Goal: Task Accomplishment & Management: Use online tool/utility

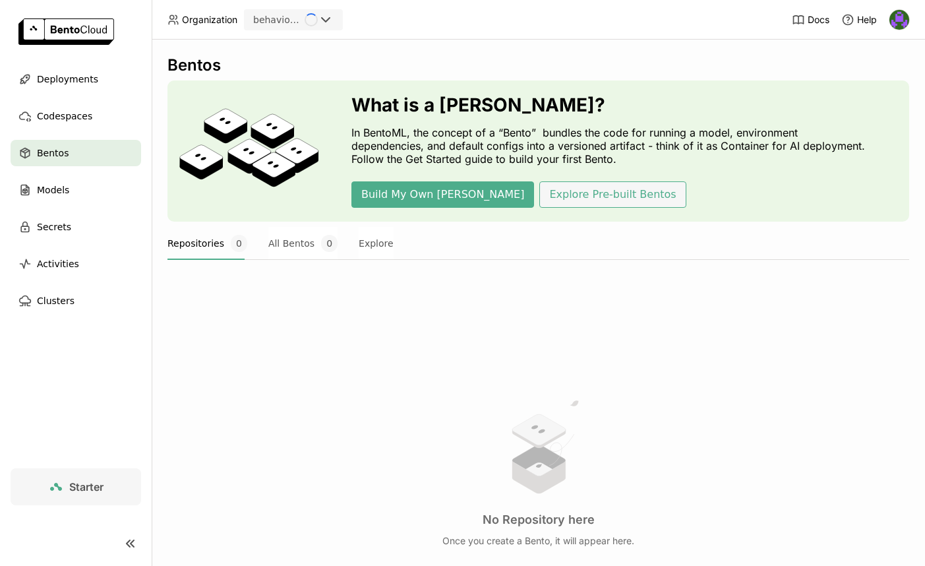
click at [570, 194] on button "Explore Pre-built Bentos" at bounding box center [612, 194] width 146 height 26
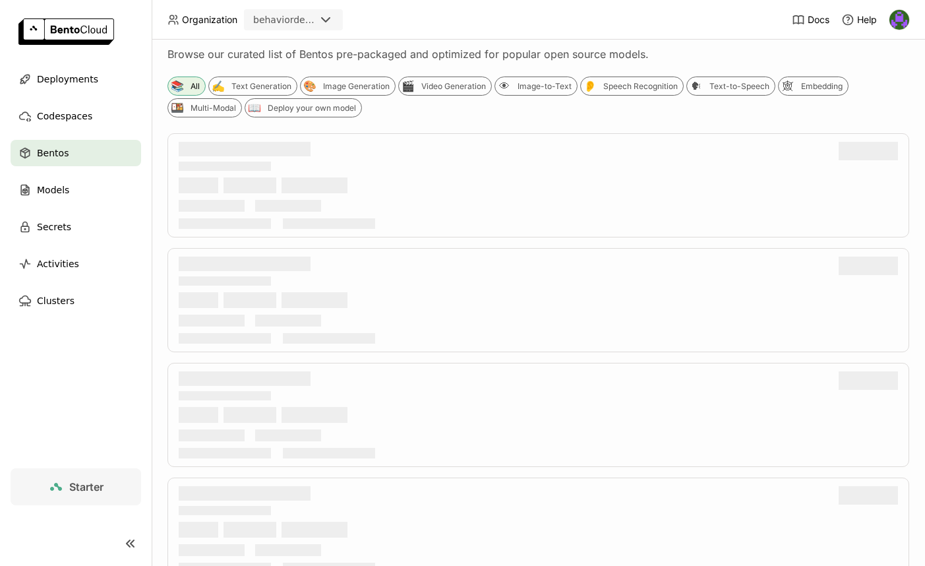
scroll to position [237, 0]
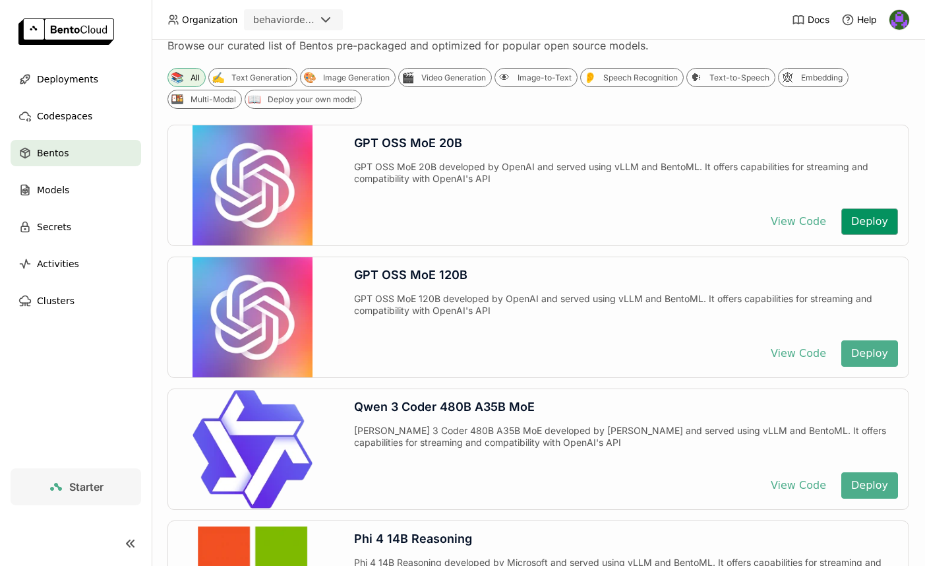
click at [859, 223] on button "Deploy" at bounding box center [869, 221] width 57 height 26
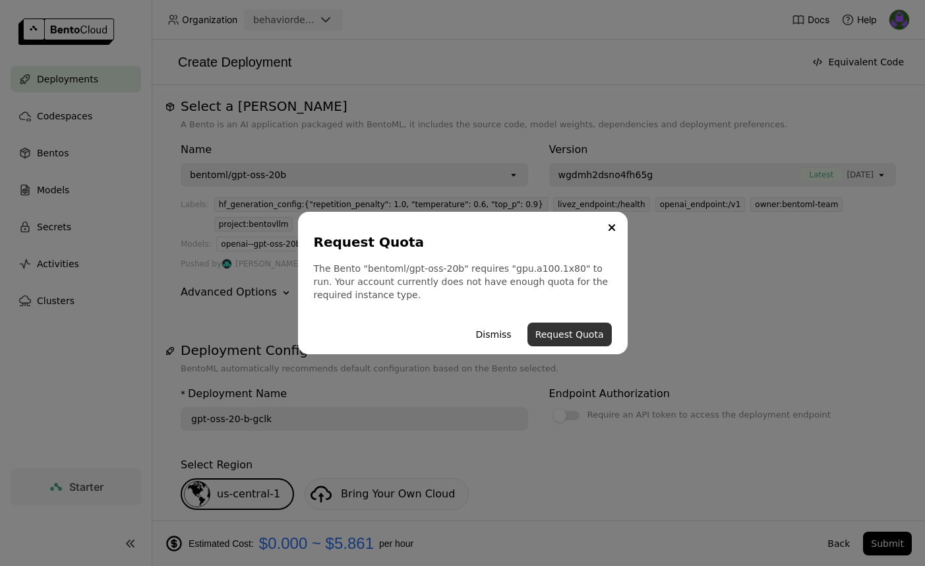
click at [580, 338] on button "Request Quota" at bounding box center [570, 334] width 84 height 24
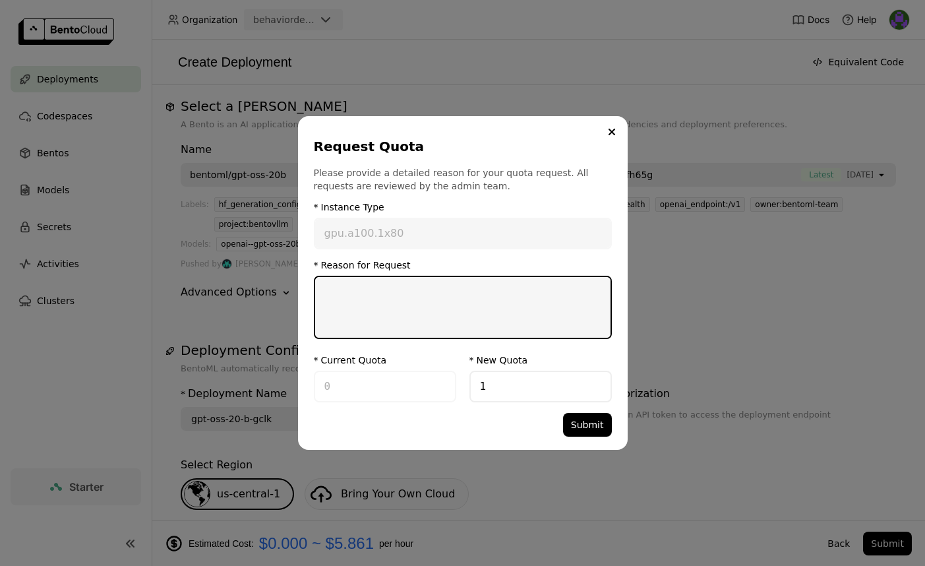
click at [544, 317] on textarea "dialog" at bounding box center [462, 307] width 295 height 61
type textarea "E"
type textarea "Will need it for our LLM integration as said in our meet."
click at [607, 431] on button "Submit" at bounding box center [587, 425] width 49 height 24
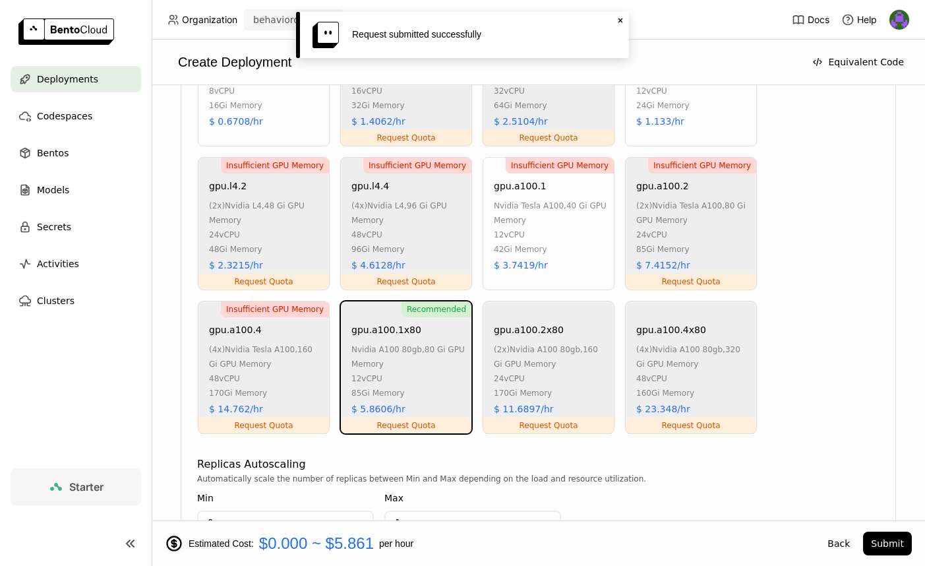
scroll to position [959, 0]
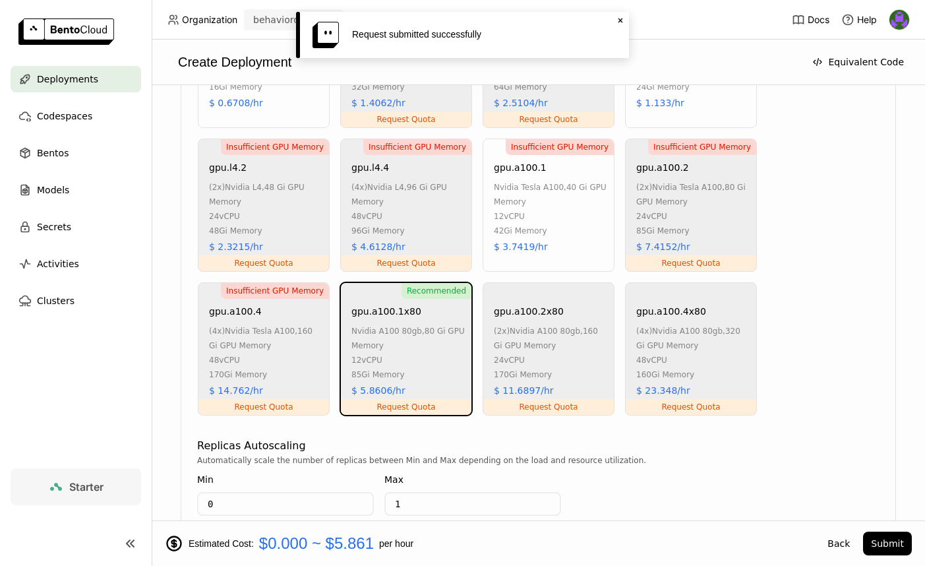
click at [622, 17] on icon "Close" at bounding box center [620, 20] width 11 height 11
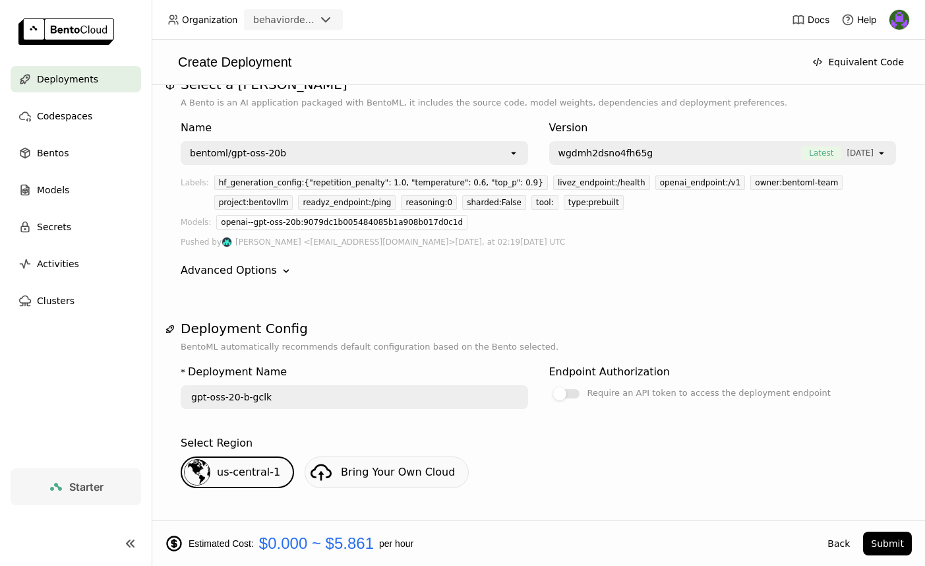
scroll to position [0, 0]
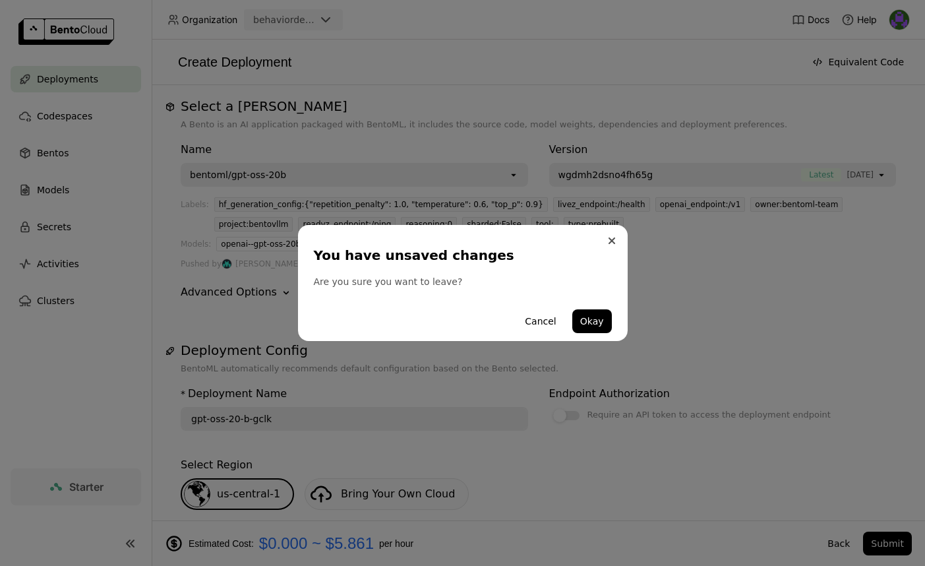
click at [617, 243] on button "Close" at bounding box center [612, 241] width 16 height 16
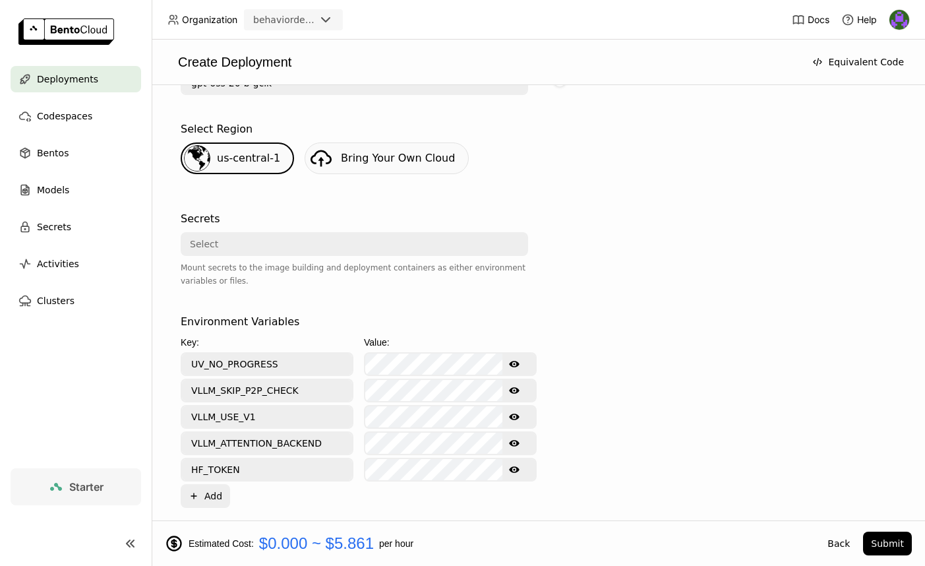
scroll to position [336, 0]
click at [304, 250] on div "Select" at bounding box center [350, 243] width 337 height 21
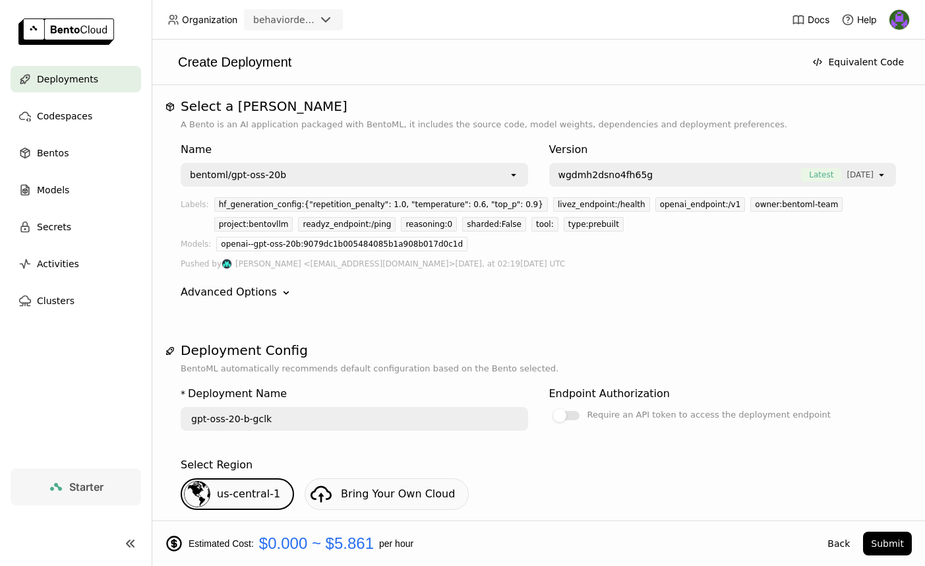
scroll to position [436, 0]
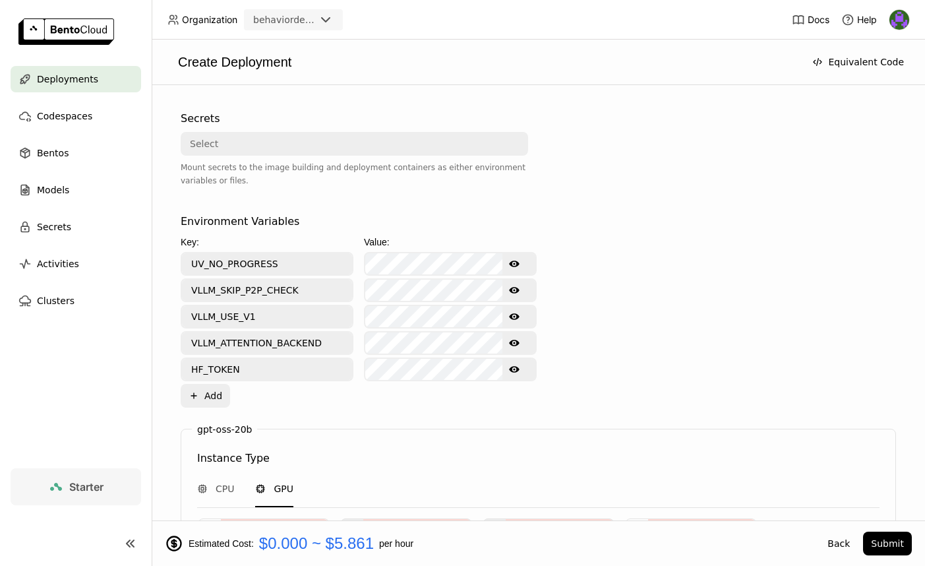
click at [280, 148] on div "Select" at bounding box center [350, 143] width 337 height 21
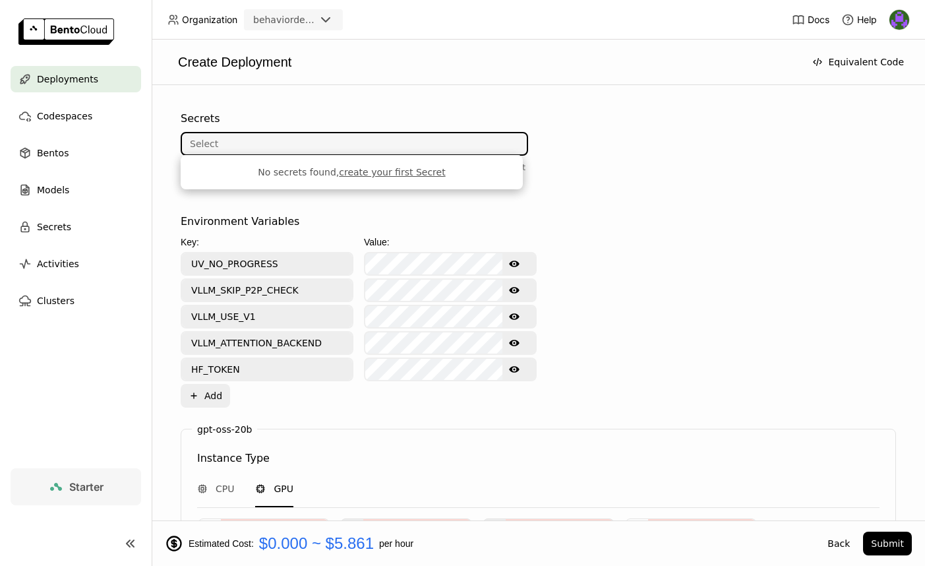
click at [763, 243] on div "Environment Variables Key: Value: UV_NO_PROGRESS Show password text VLLM_SKIP_P…" at bounding box center [538, 311] width 715 height 194
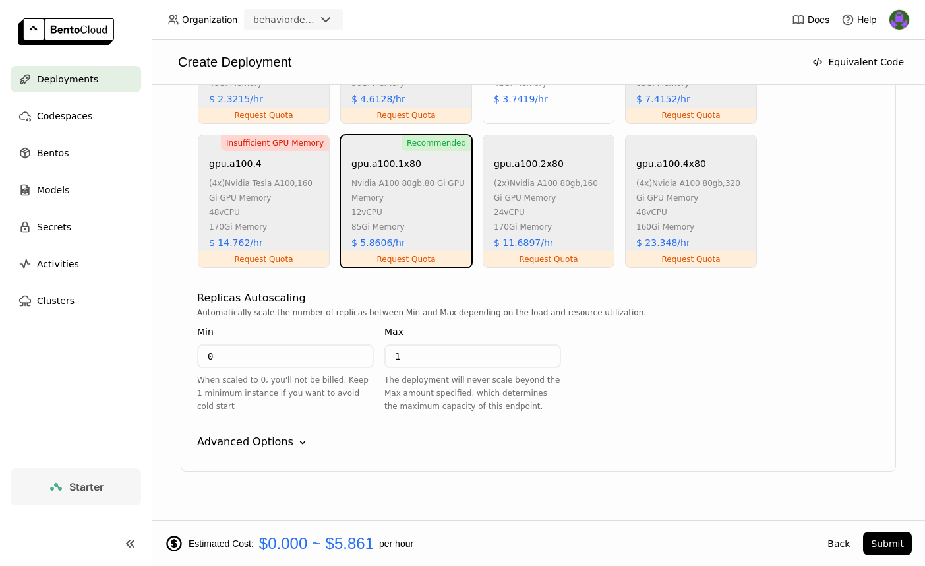
scroll to position [1124, 0]
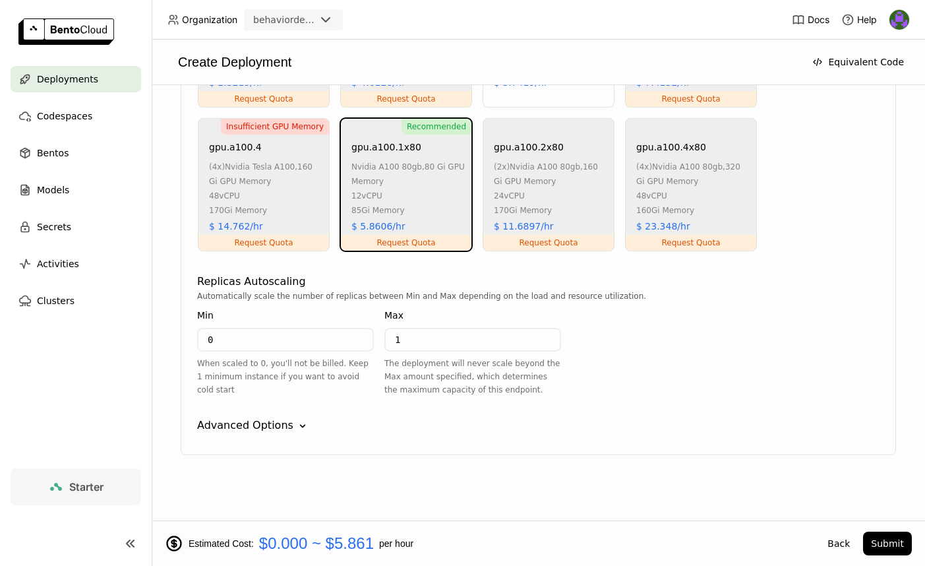
click at [278, 431] on div "Advanced Options" at bounding box center [245, 425] width 96 height 16
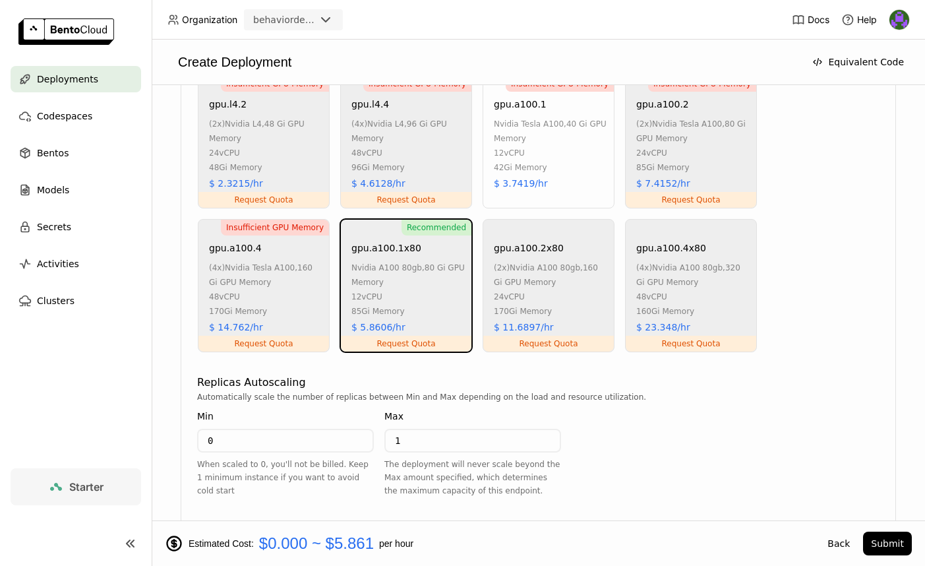
scroll to position [1476, 0]
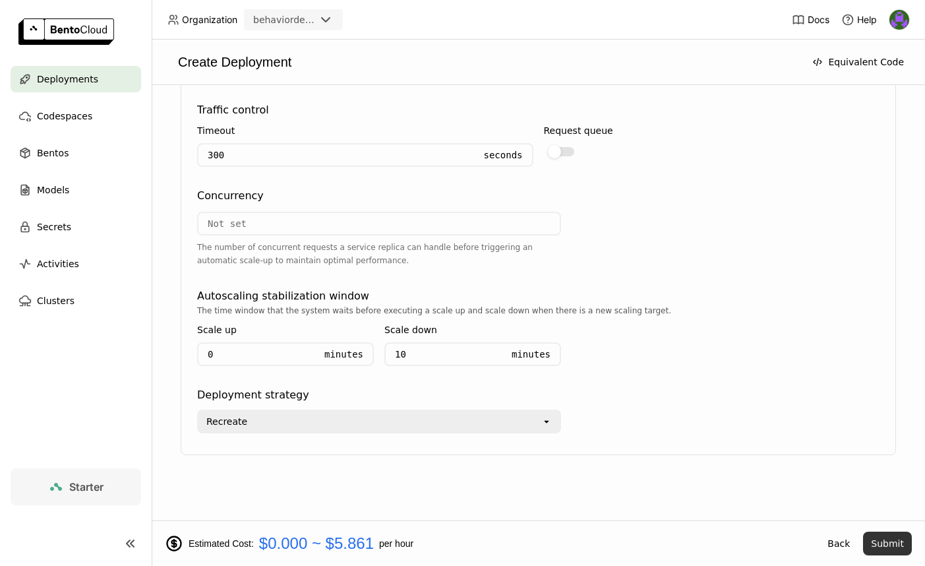
click at [884, 543] on button "Submit" at bounding box center [887, 544] width 49 height 24
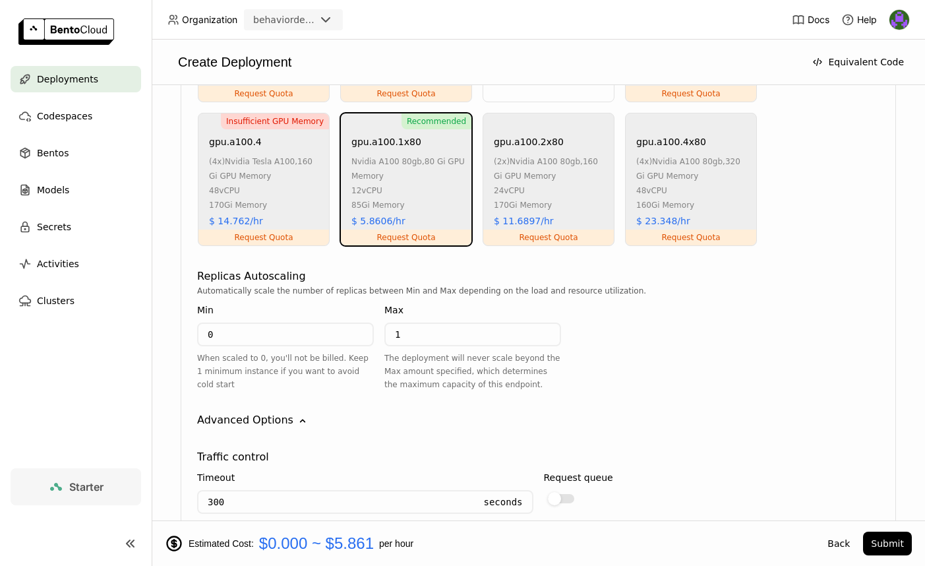
scroll to position [611, 0]
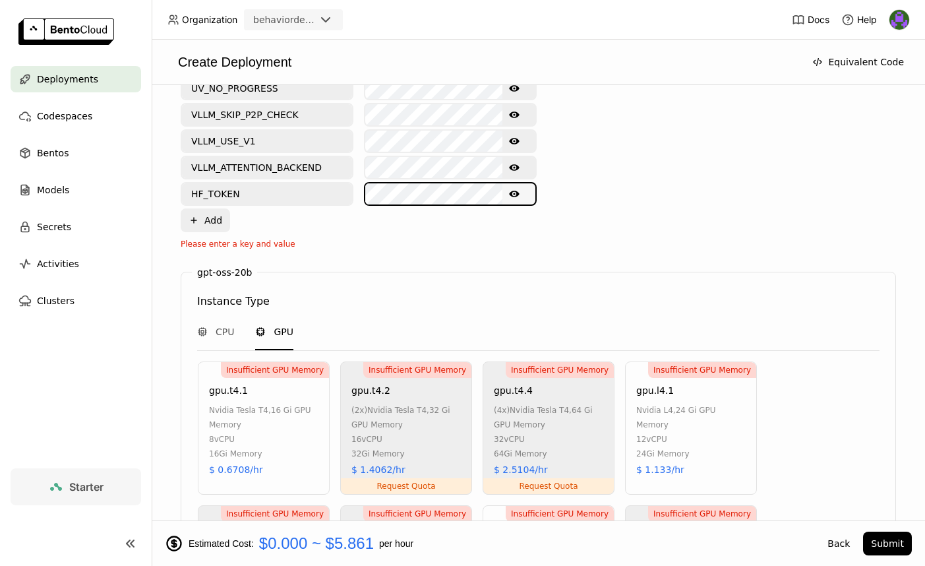
click at [264, 195] on input "HF_TOKEN" at bounding box center [267, 193] width 170 height 21
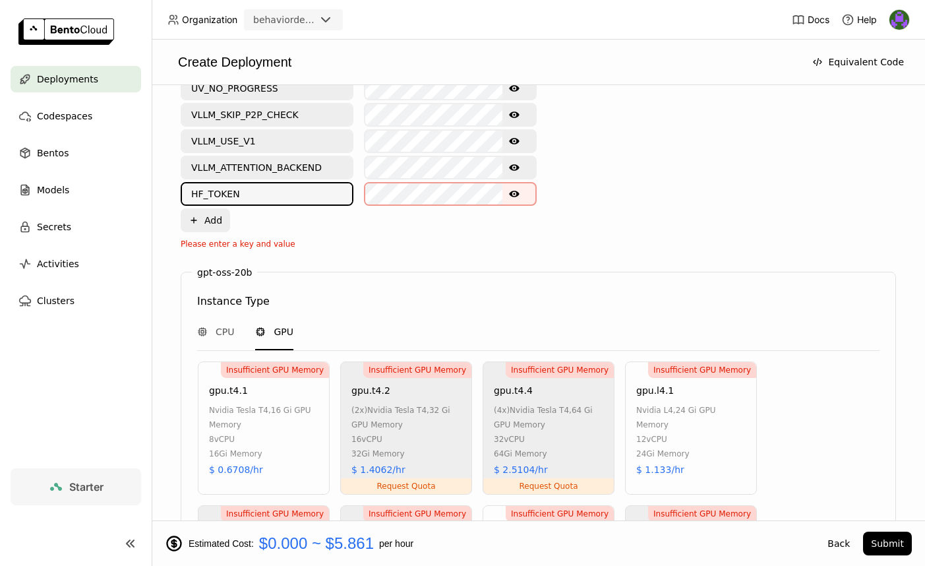
click at [301, 221] on div "Key: Value: UV_NO_PROGRESS Show password text VLLM_SKIP_P2P_CHECK Show password…" at bounding box center [359, 145] width 356 height 173
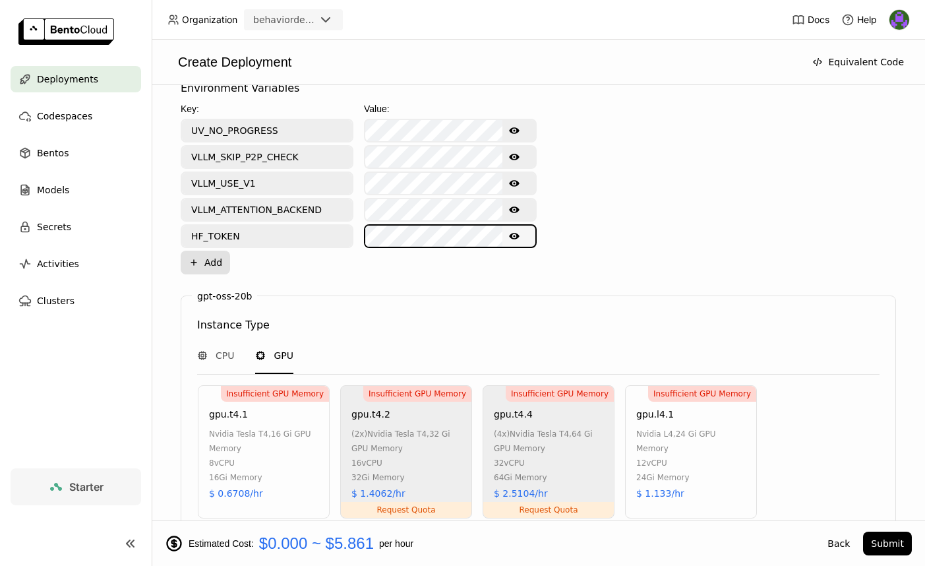
scroll to position [0, 0]
click at [213, 264] on button "Plus Add" at bounding box center [205, 263] width 49 height 24
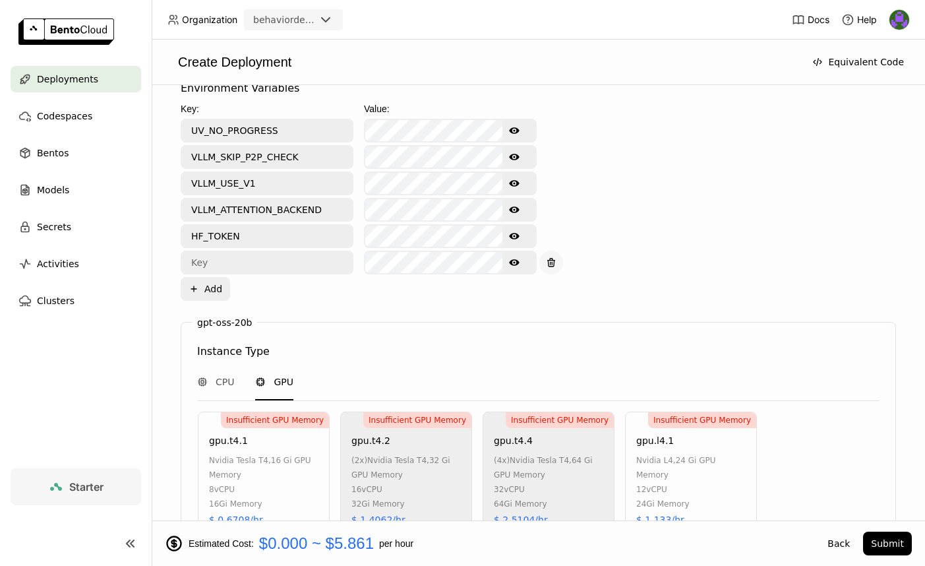
click at [549, 259] on icon "button" at bounding box center [551, 262] width 11 height 11
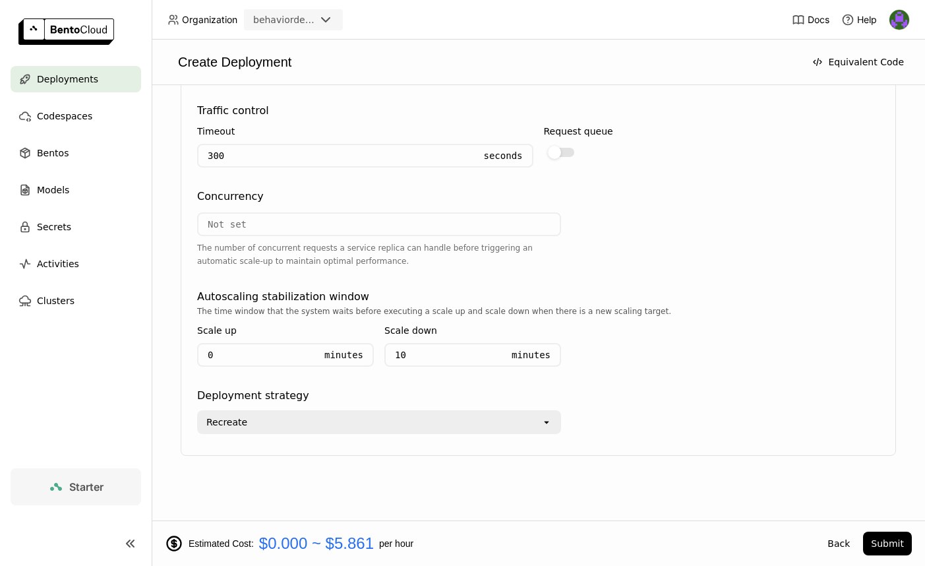
scroll to position [1476, 0]
click at [899, 536] on button "Submit" at bounding box center [887, 544] width 49 height 24
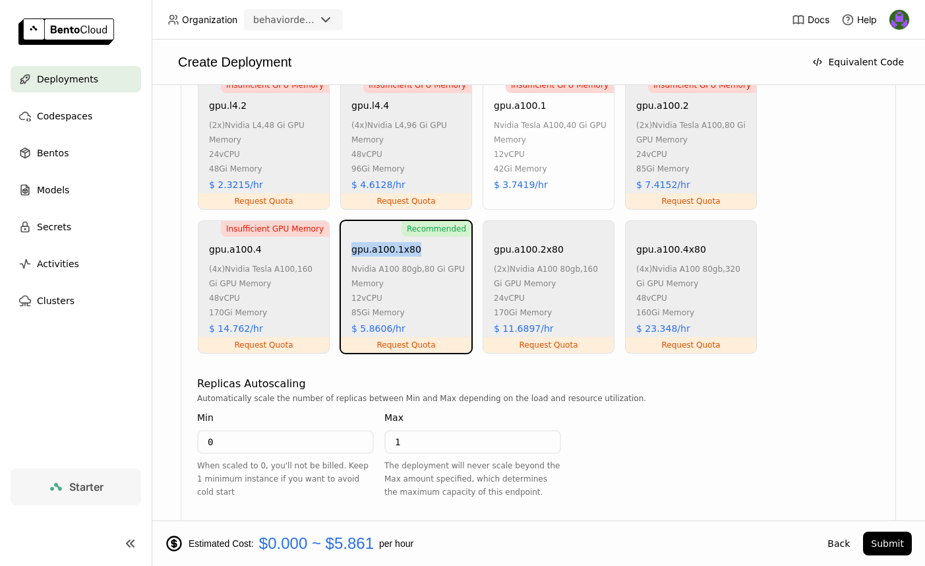
drag, startPoint x: 431, startPoint y: 249, endPoint x: 348, endPoint y: 243, distance: 82.6
click at [348, 243] on div "Recommended Request Quota gpu.a100.1x80 nvidia a100 80gb , 80 Gi GPU Memory 12 …" at bounding box center [406, 286] width 132 height 133
copy div "gpu.a100.1x80"
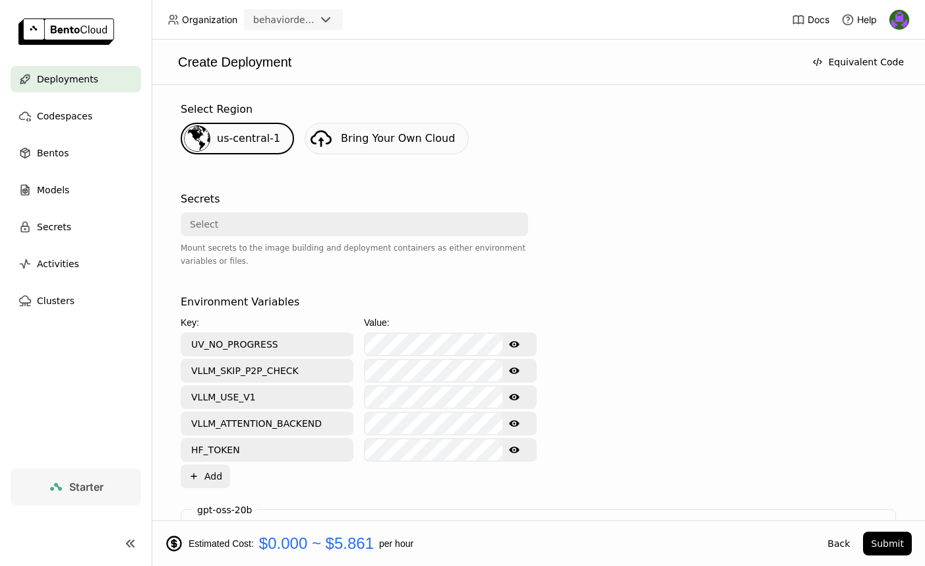
scroll to position [473, 0]
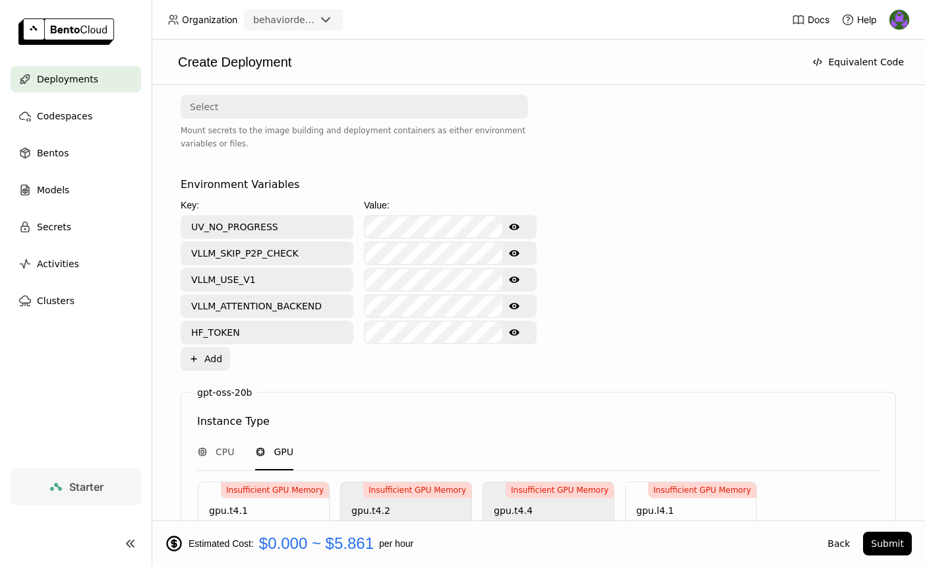
click at [516, 341] on button "Show password text" at bounding box center [514, 332] width 24 height 21
click at [516, 339] on button "Hide password text" at bounding box center [514, 332] width 24 height 21
click at [516, 339] on button "Show password text" at bounding box center [514, 332] width 24 height 21
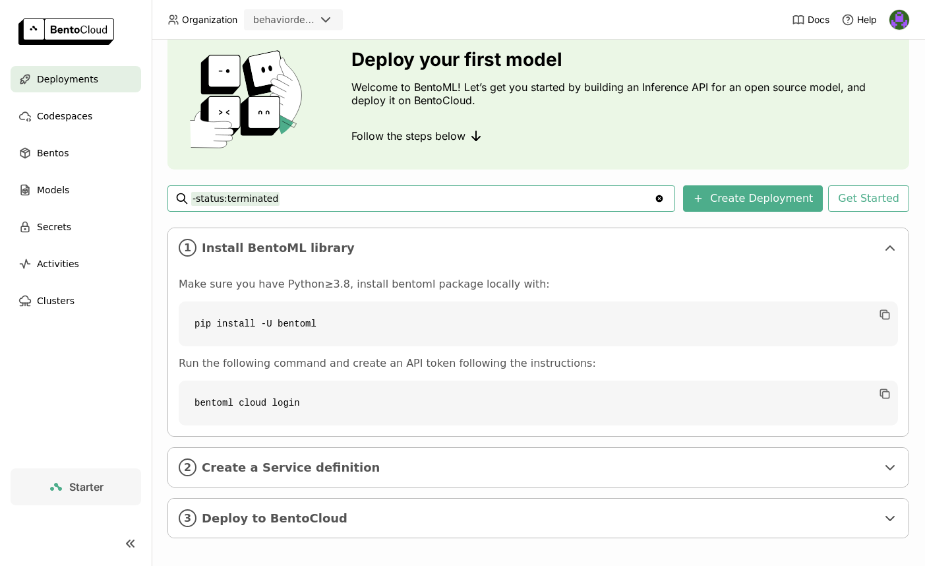
scroll to position [60, 0]
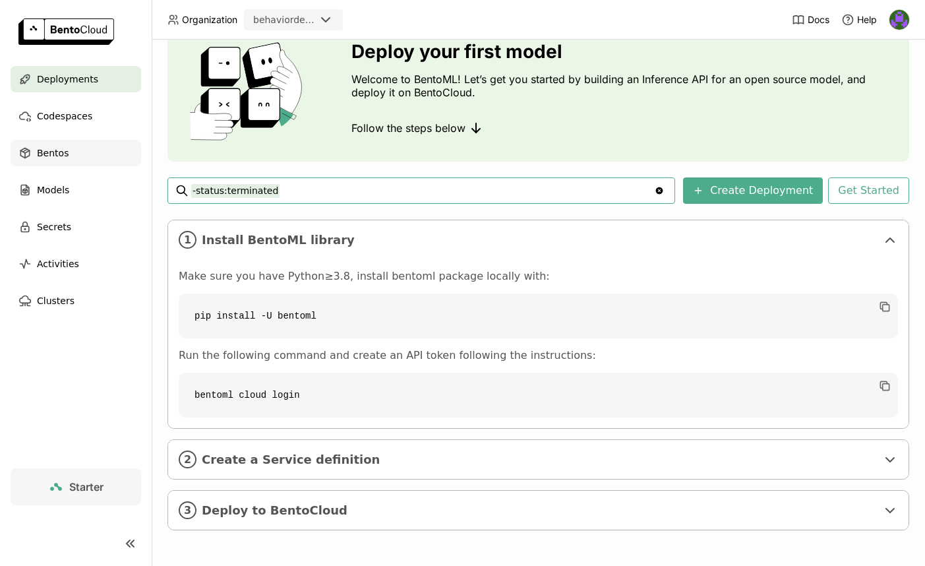
click at [59, 166] on div "Bentos" at bounding box center [76, 153] width 131 height 26
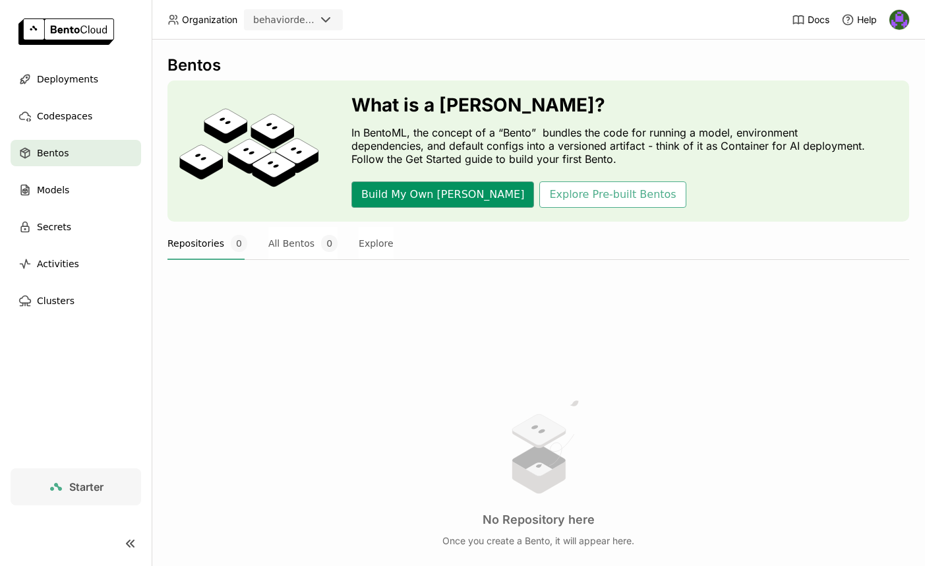
click at [436, 192] on button "Build My Own [PERSON_NAME]" at bounding box center [442, 194] width 183 height 26
click at [551, 170] on div "What is a [PERSON_NAME]? In BentoML, the concept of a “Bento” bundles the code …" at bounding box center [611, 150] width 521 height 113
click at [549, 183] on button "Explore Pre-built Bentos" at bounding box center [612, 194] width 146 height 26
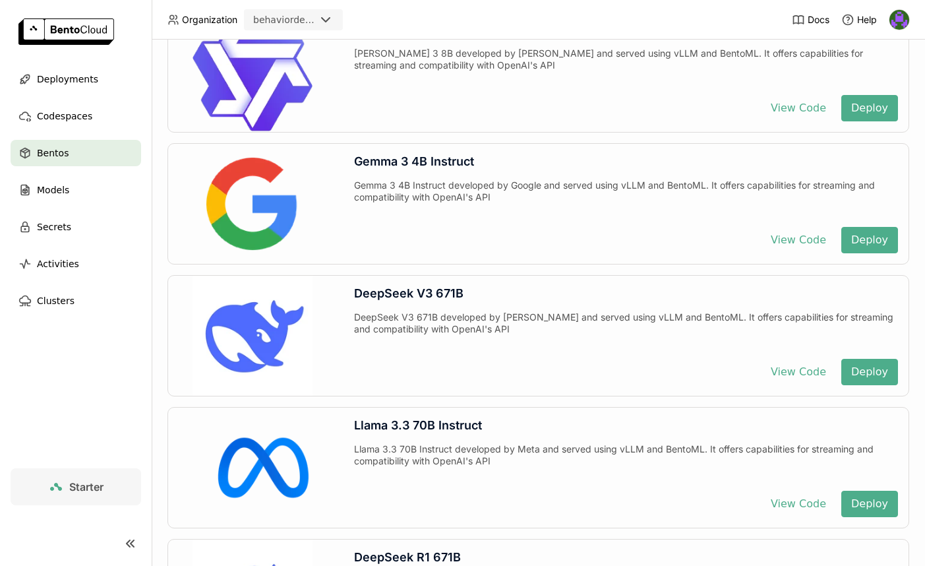
scroll to position [2495, 0]
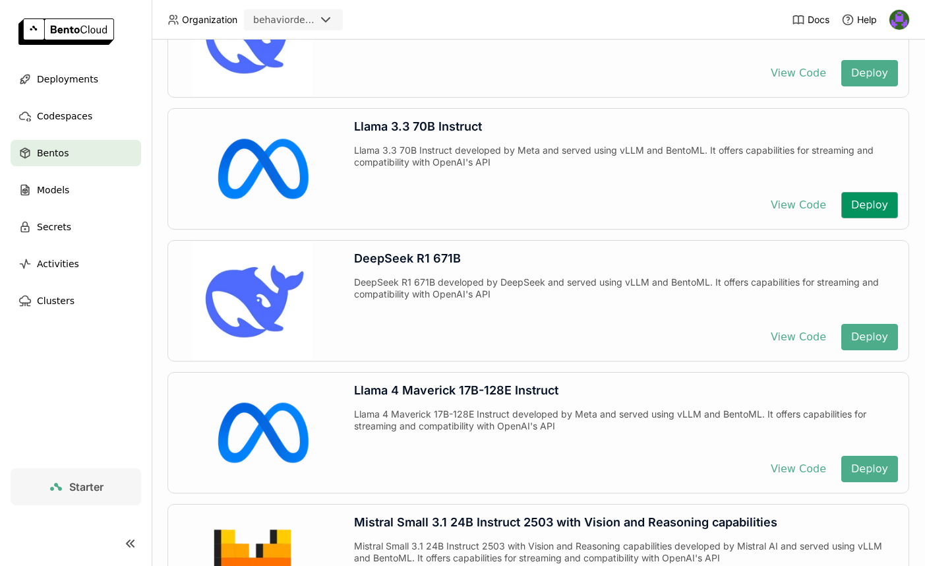
click at [869, 206] on button "Deploy" at bounding box center [869, 205] width 57 height 26
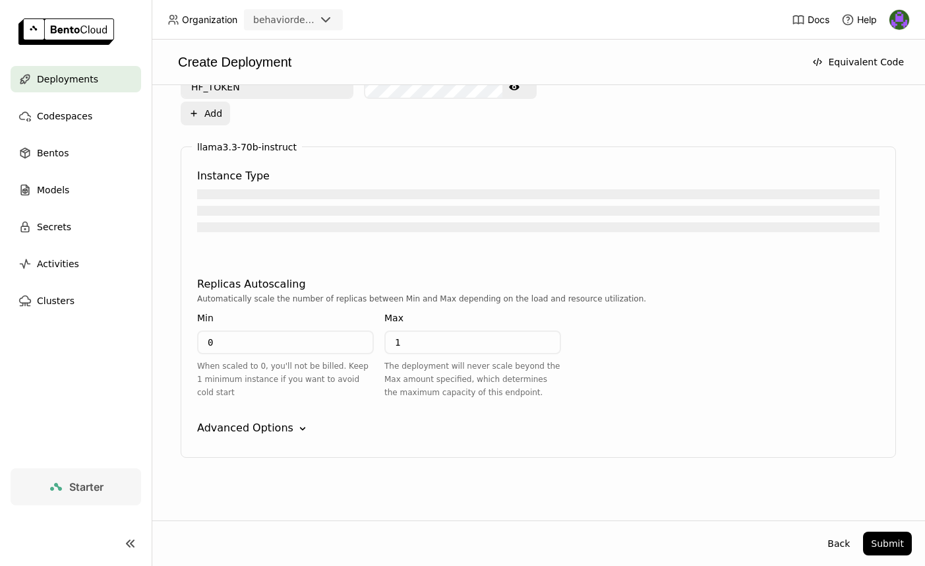
scroll to position [721, 0]
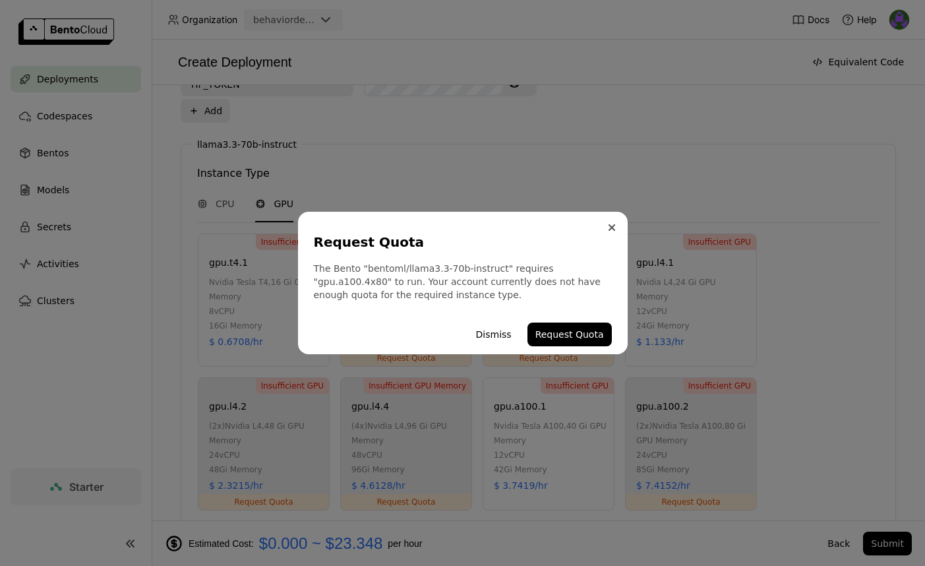
click at [606, 229] on button "Close" at bounding box center [612, 228] width 16 height 16
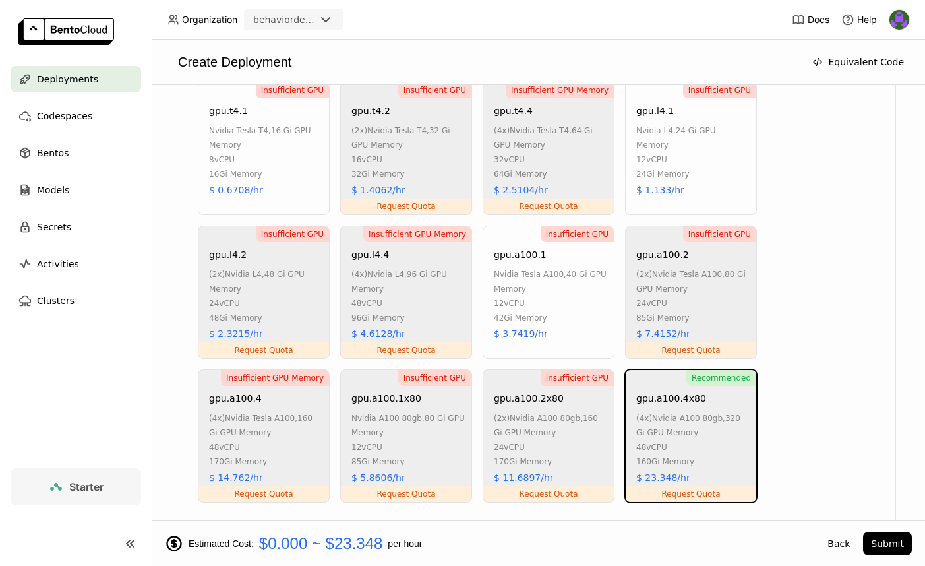
scroll to position [999, 0]
